Goal: Find specific page/section: Find specific page/section

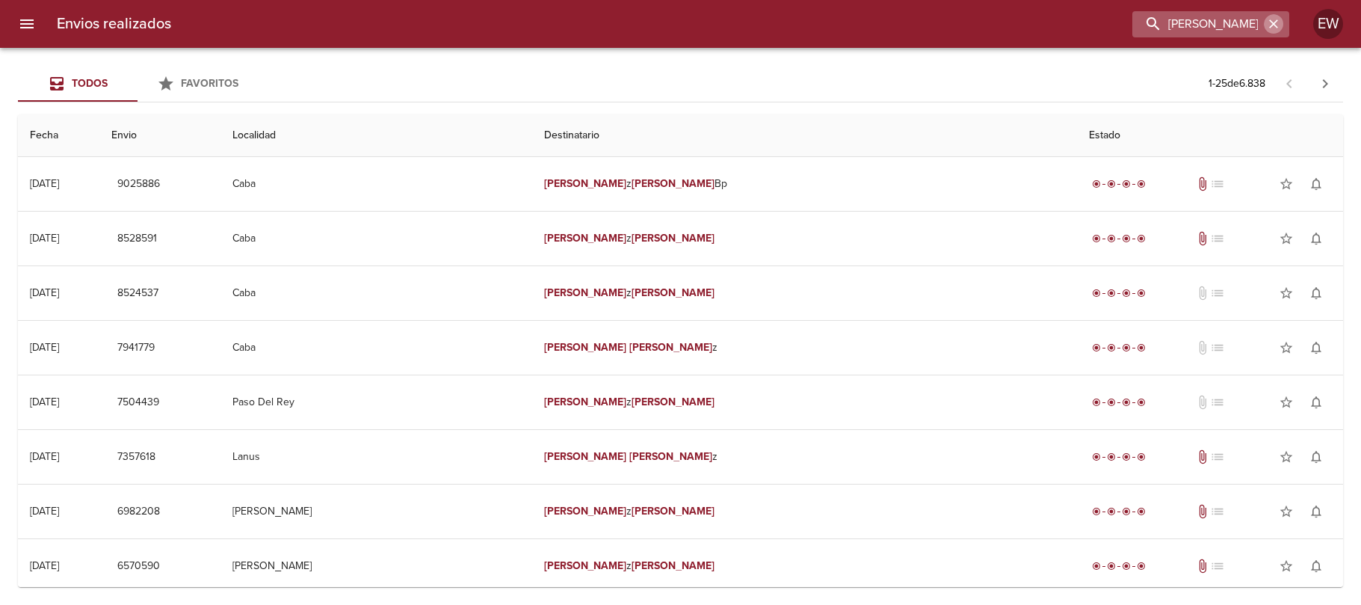
click at [1274, 16] on button "button" at bounding box center [1273, 23] width 19 height 19
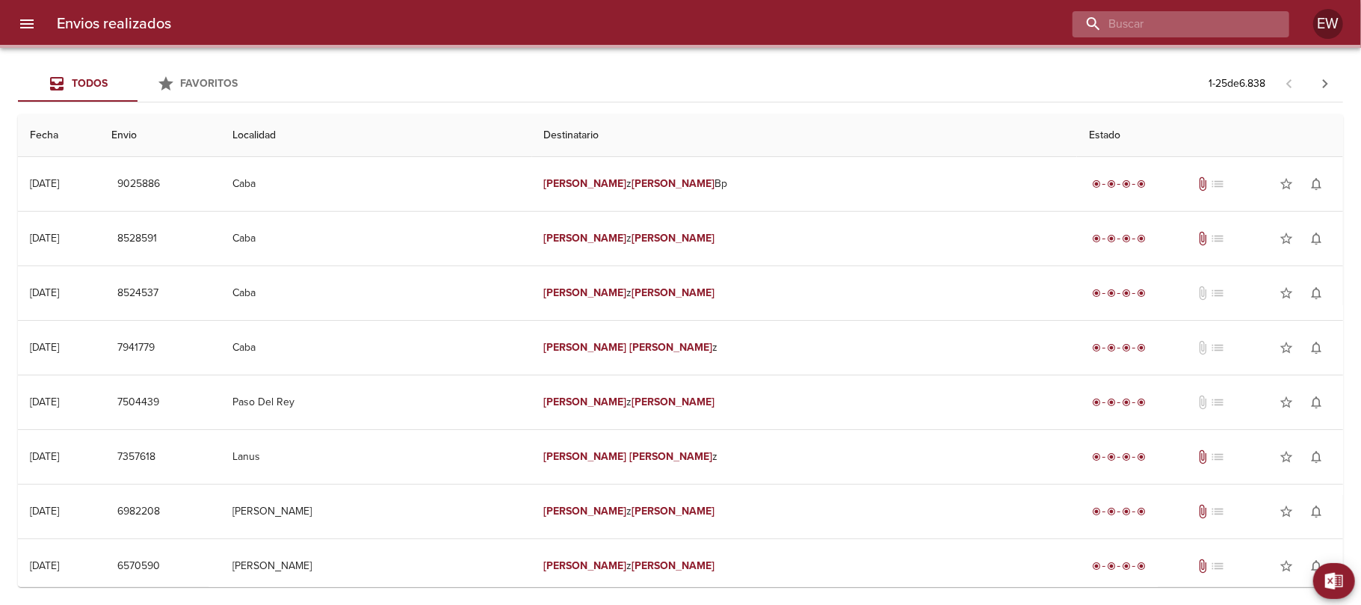
click at [1239, 25] on input "buscar" at bounding box center [1168, 24] width 191 height 26
paste input "[PERSON_NAME]"
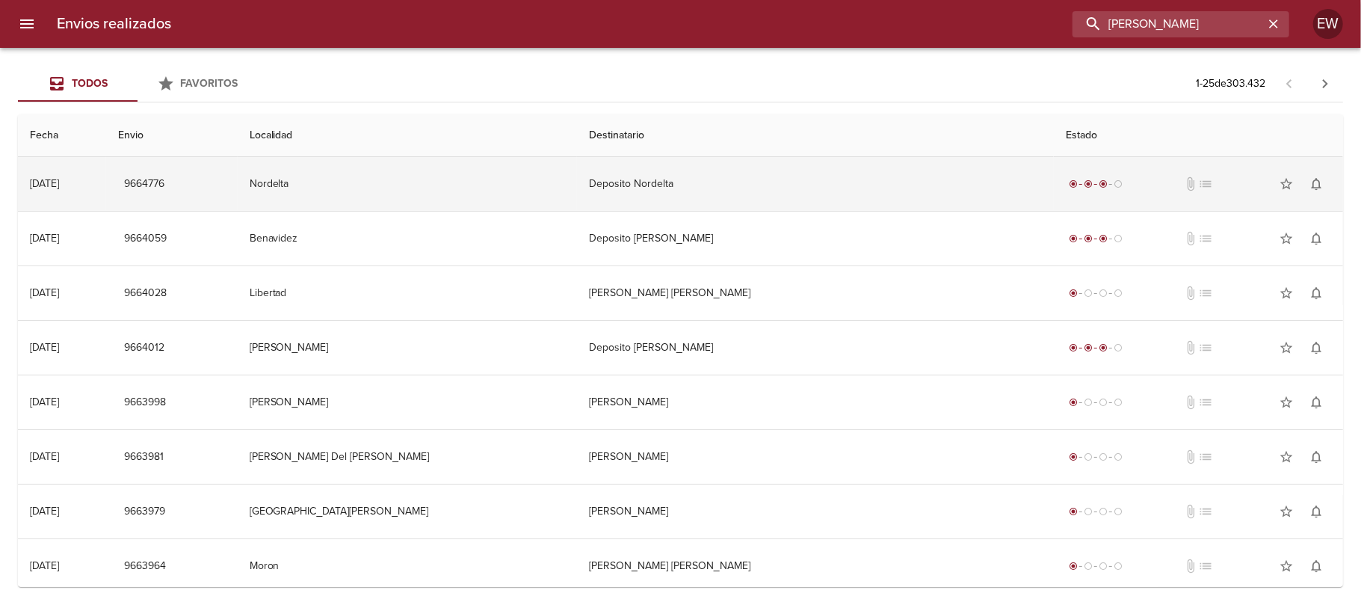
type input "[PERSON_NAME]"
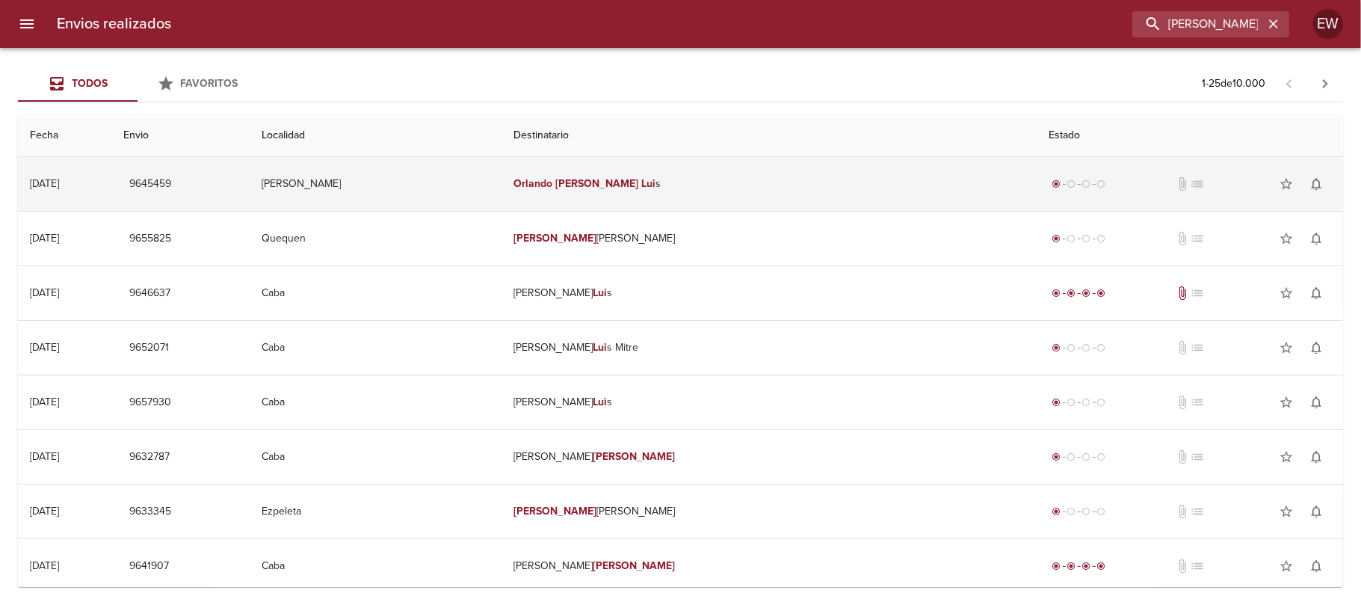
click at [855, 166] on td "[PERSON_NAME] s" at bounding box center [770, 184] width 536 height 54
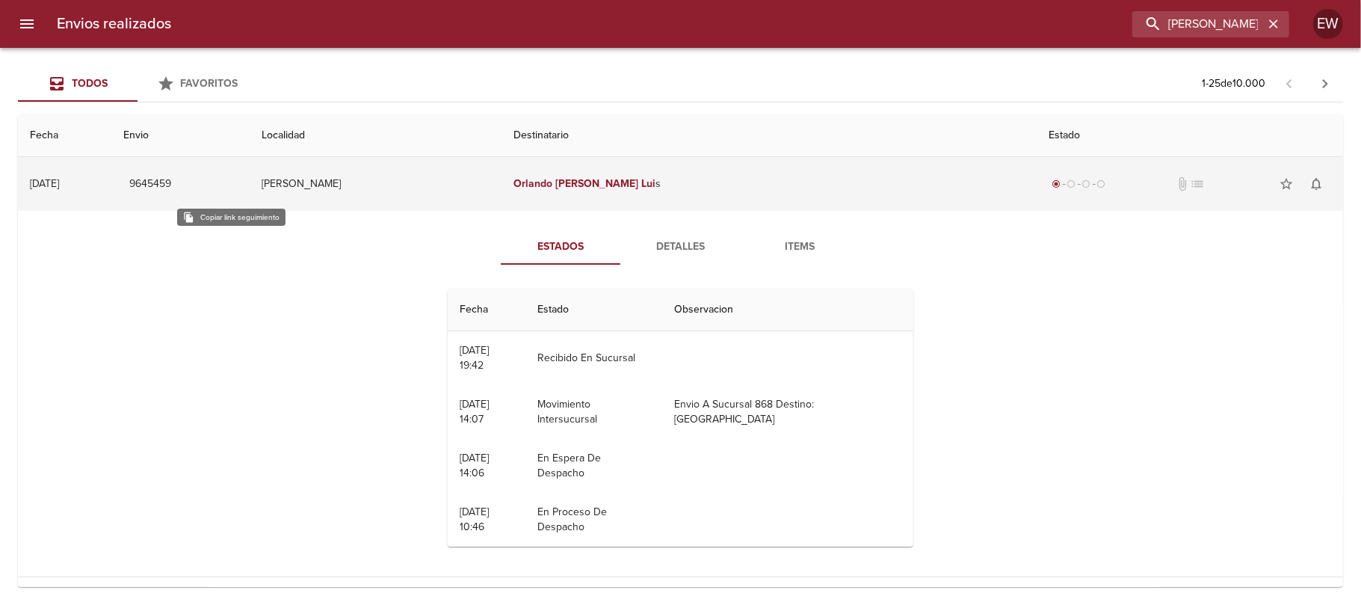
click at [171, 182] on span "9645459" at bounding box center [150, 184] width 42 height 19
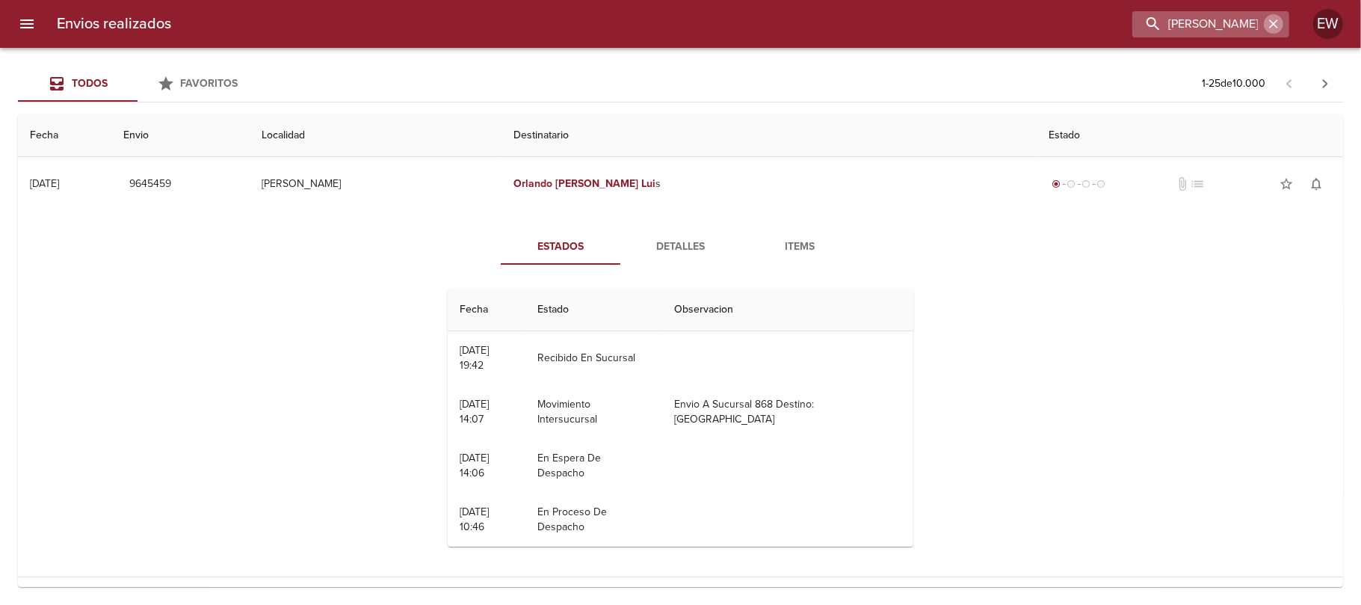
click at [1269, 22] on icon "button" at bounding box center [1273, 23] width 15 height 15
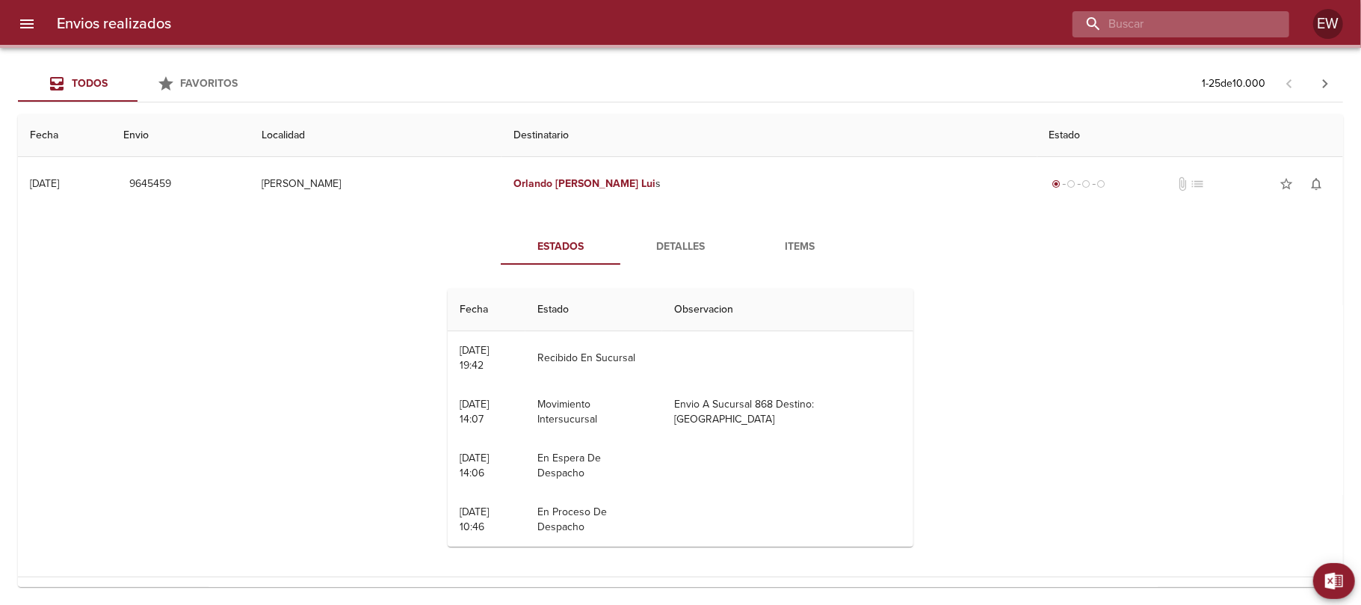
click at [1244, 22] on input "buscar" at bounding box center [1168, 24] width 191 height 26
paste input "[PERSON_NAME] [PERSON_NAME]"
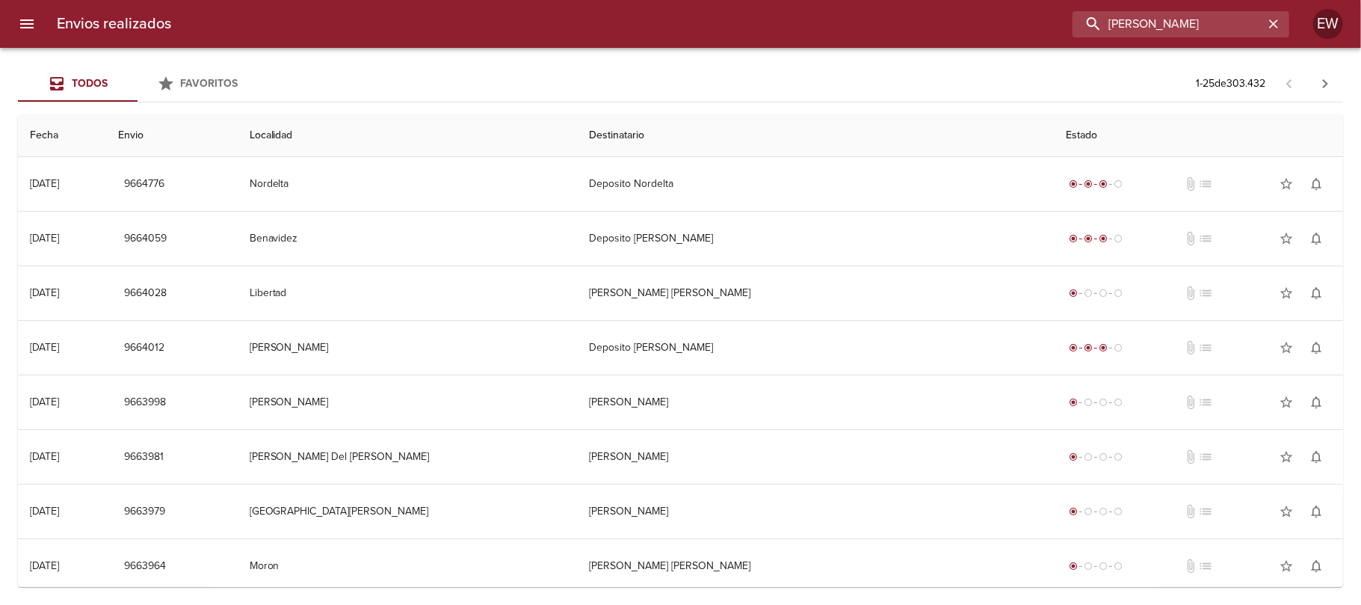
type input "[PERSON_NAME]"
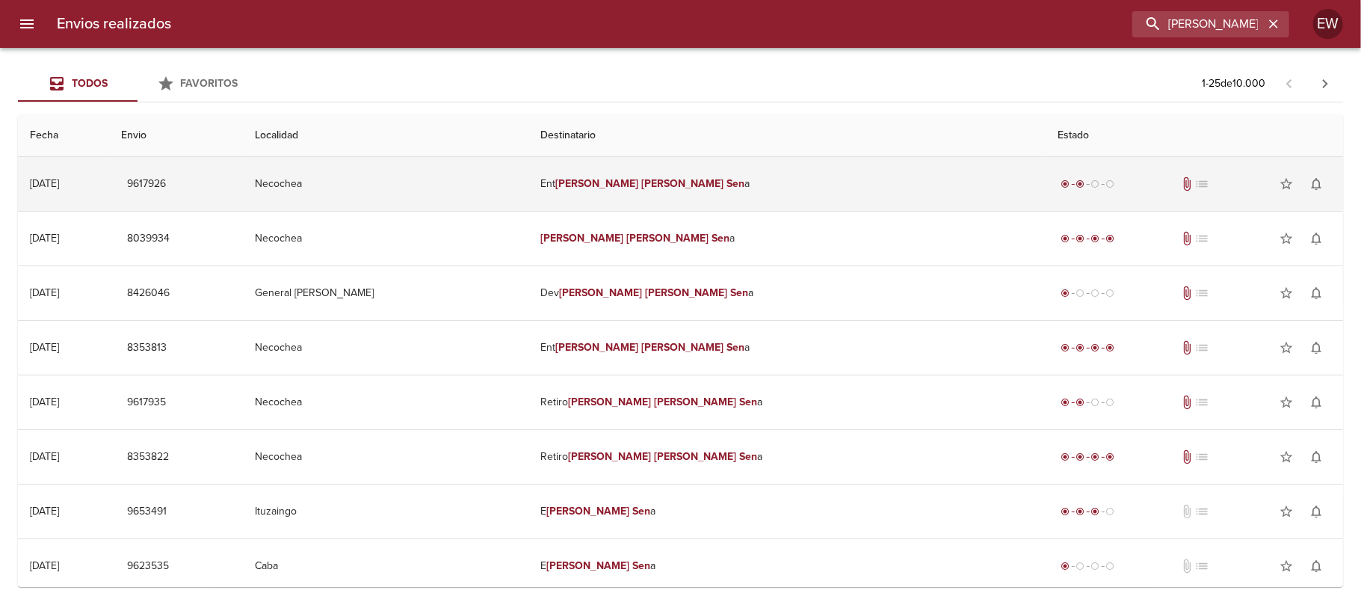
click at [756, 183] on td "Ent [PERSON_NAME] a" at bounding box center [787, 184] width 518 height 54
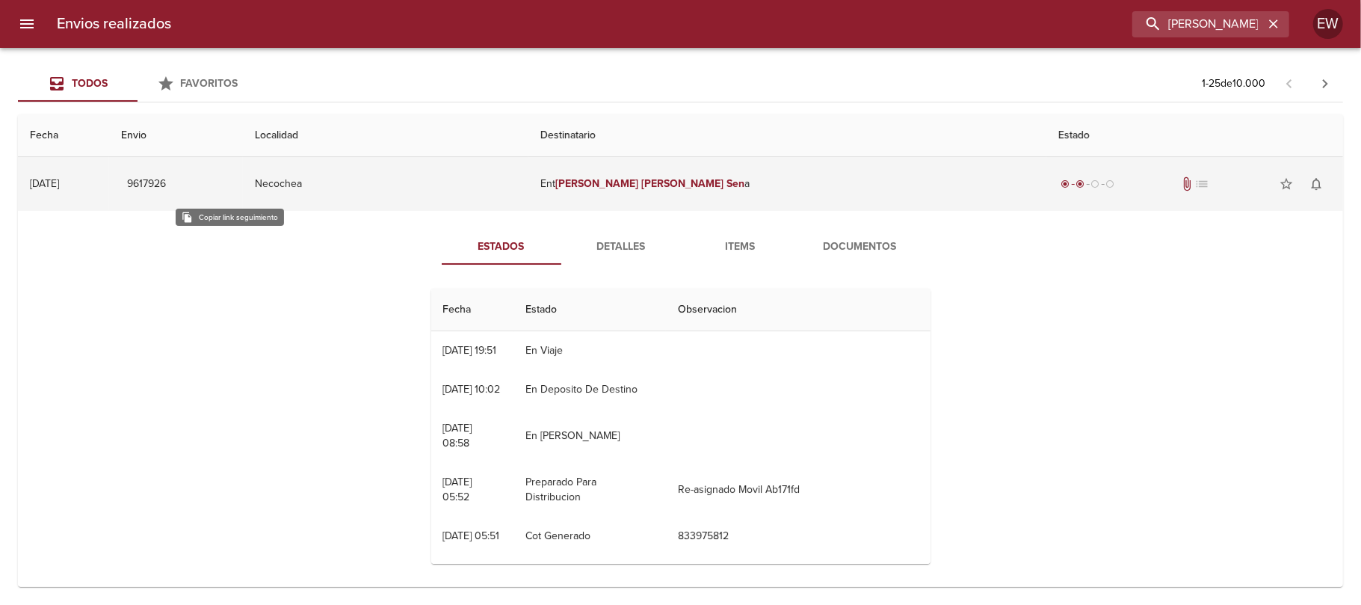
click at [166, 183] on span "9617926" at bounding box center [146, 184] width 39 height 19
